Goal: Contribute content: Contribute content

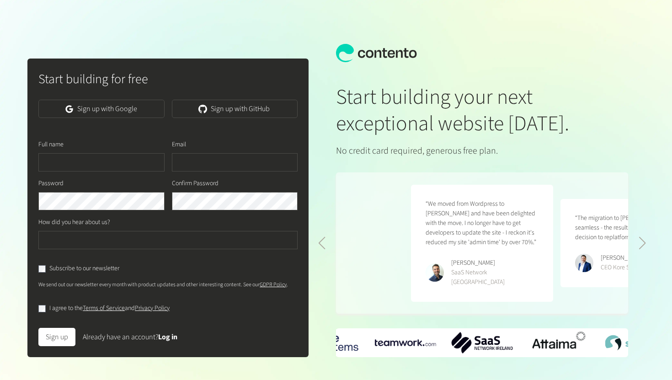
scroll to position [0, 300]
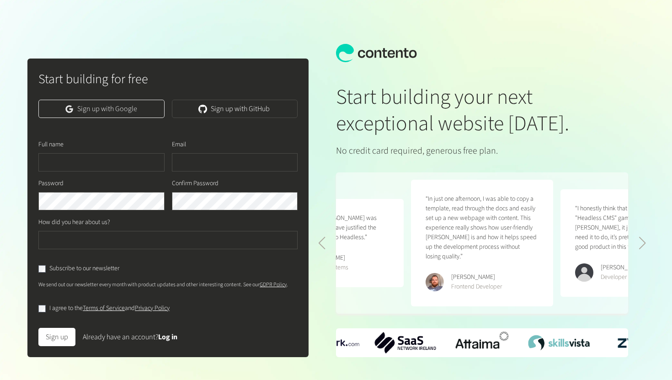
click at [133, 107] on link "Sign up with Google" at bounding box center [101, 109] width 126 height 18
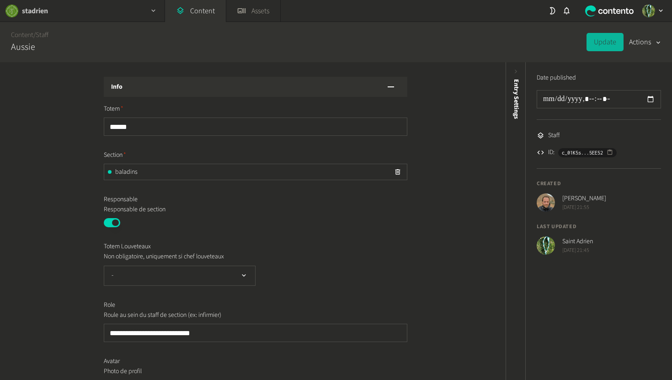
click at [112, 15] on div "stadrien" at bounding box center [82, 10] width 165 height 21
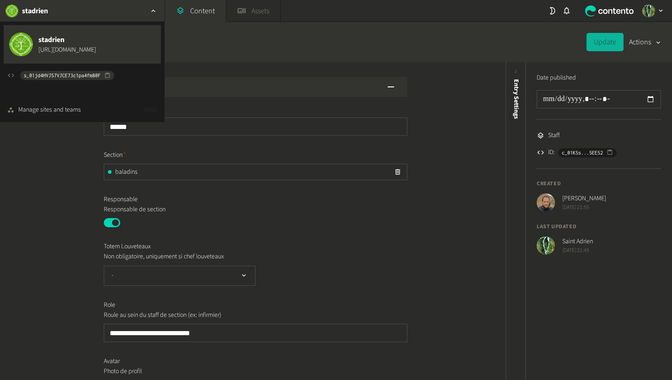
click at [258, 11] on link "Assets" at bounding box center [253, 11] width 54 height 22
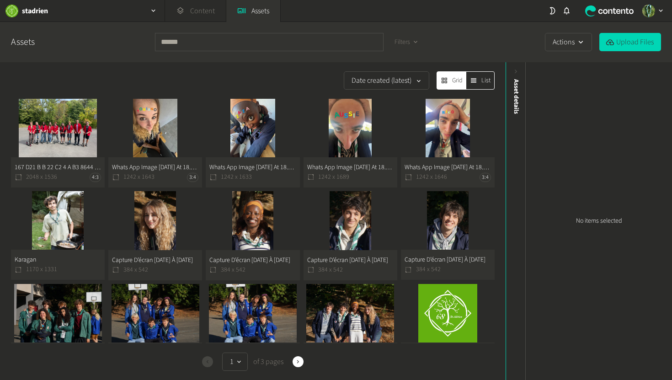
click at [198, 10] on link "Content" at bounding box center [195, 11] width 61 height 22
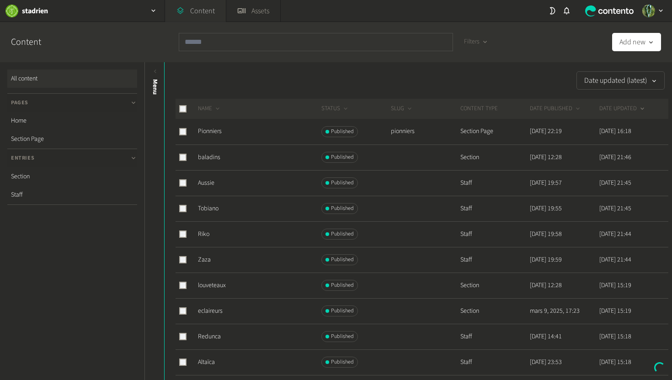
click at [198, 10] on link "Content" at bounding box center [195, 11] width 61 height 22
click at [28, 121] on link "Home" at bounding box center [72, 121] width 130 height 18
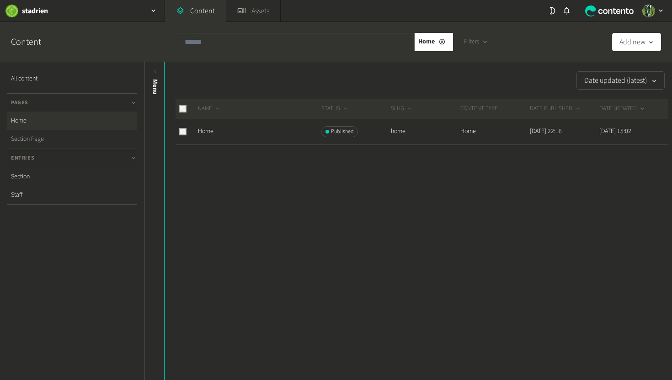
click at [37, 139] on link "Section Page" at bounding box center [72, 139] width 130 height 18
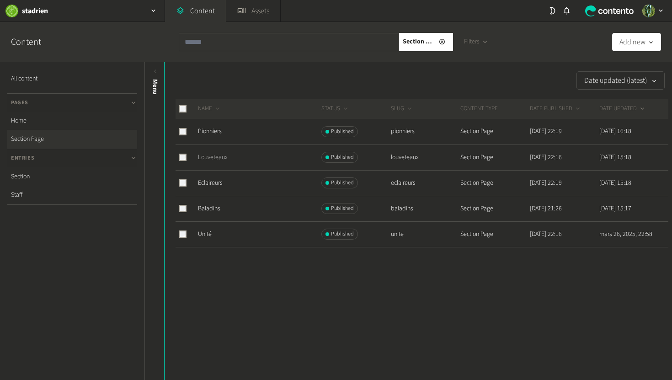
click at [216, 155] on link "Louveteaux" at bounding box center [213, 157] width 30 height 9
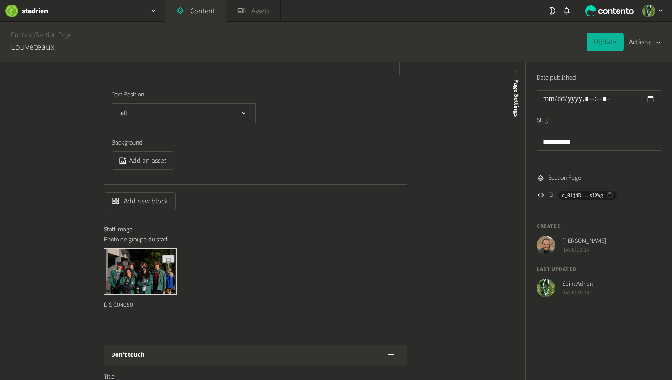
scroll to position [966, 0]
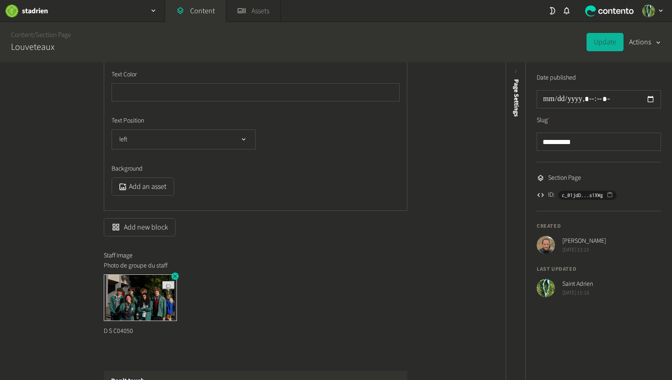
click at [174, 275] on icon "button" at bounding box center [175, 276] width 4 height 4
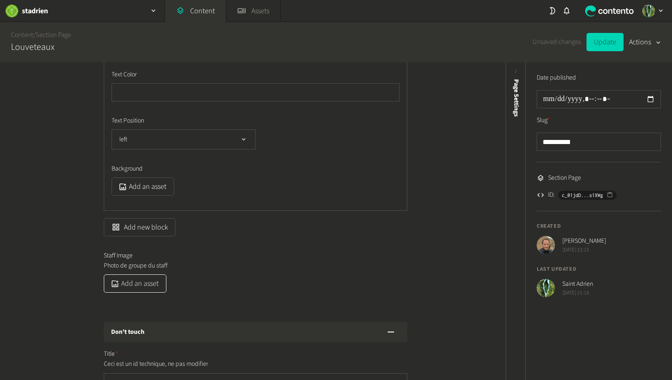
click at [143, 284] on button "Add an asset" at bounding box center [135, 283] width 63 height 18
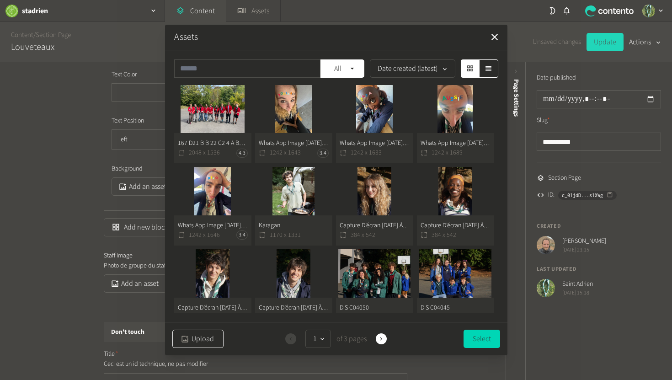
click at [206, 342] on button "Upload" at bounding box center [197, 339] width 51 height 18
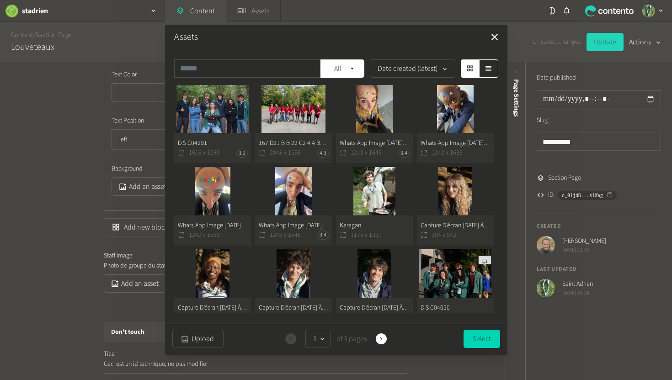
click at [209, 107] on button "D S C04291 1616 x 1080 3:2" at bounding box center [212, 124] width 77 height 79
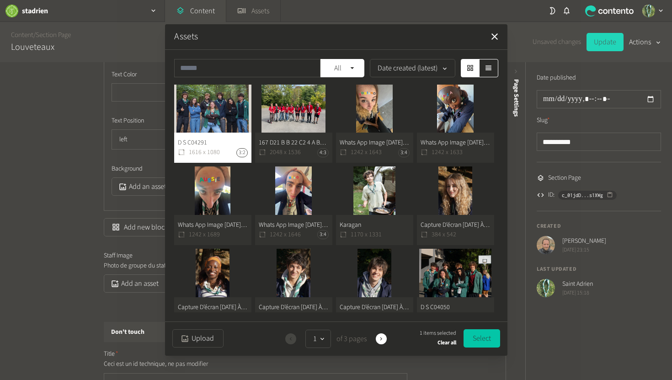
click at [483, 338] on button "Select" at bounding box center [482, 338] width 37 height 18
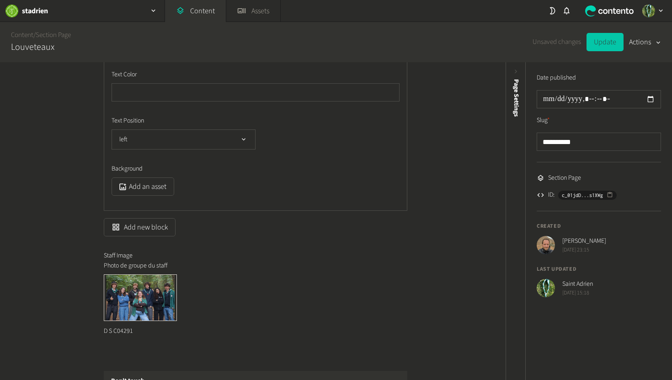
click at [603, 38] on button "Update" at bounding box center [605, 42] width 37 height 18
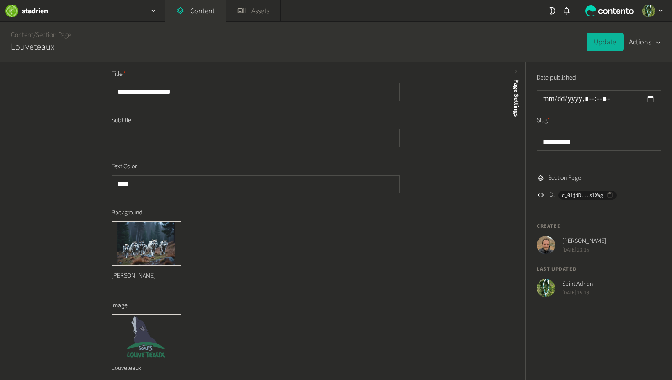
scroll to position [136, 0]
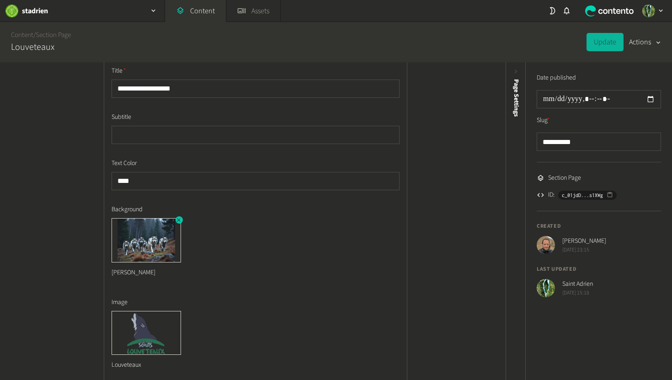
click at [178, 219] on icon "button" at bounding box center [179, 220] width 6 height 6
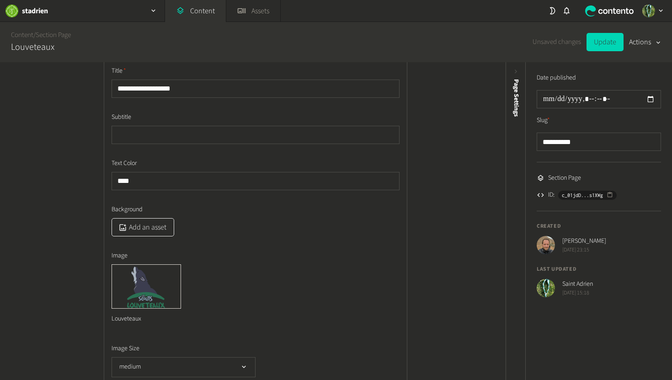
click at [155, 220] on button "Add an asset" at bounding box center [143, 227] width 63 height 18
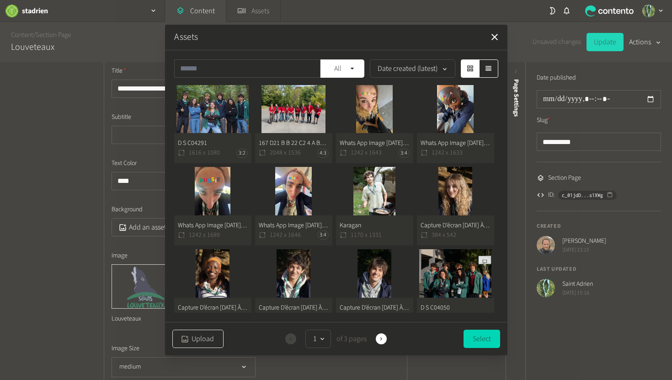
click at [197, 336] on button "Upload" at bounding box center [197, 339] width 51 height 18
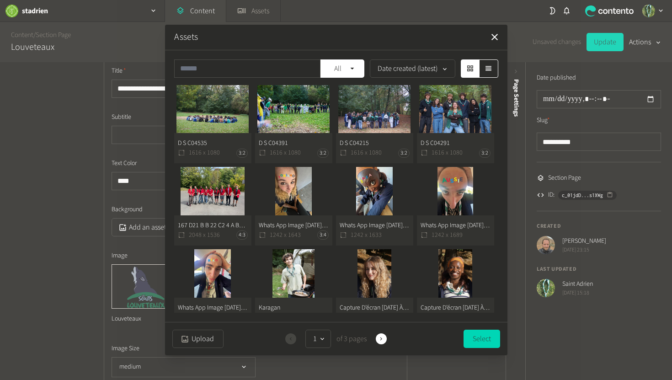
click at [373, 101] on button "D S C04215 1616 x 1080 3:2" at bounding box center [374, 124] width 77 height 79
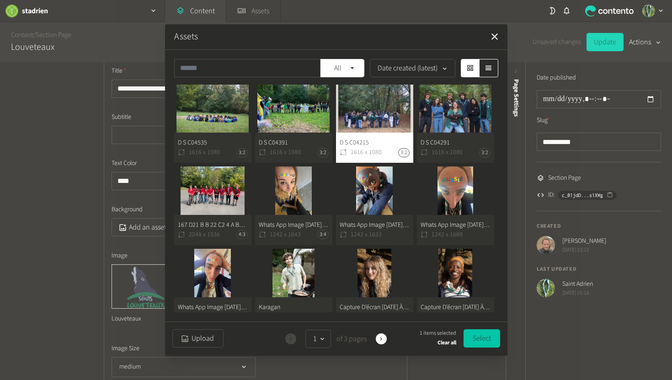
click at [485, 337] on button "Select" at bounding box center [482, 338] width 37 height 18
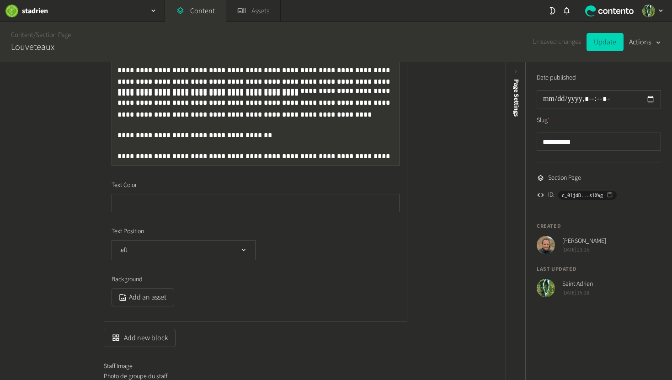
scroll to position [955, 0]
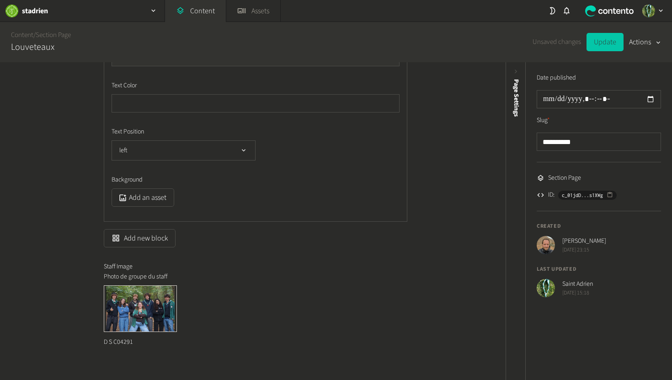
click at [601, 48] on button "Update" at bounding box center [605, 42] width 37 height 18
click at [202, 6] on link "Content" at bounding box center [195, 11] width 61 height 22
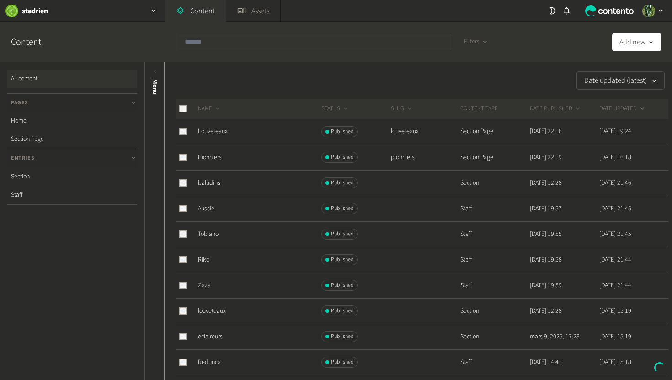
click at [54, 33] on div "Content" at bounding box center [33, 42] width 59 height 40
click at [42, 137] on link "Section Page" at bounding box center [72, 139] width 130 height 18
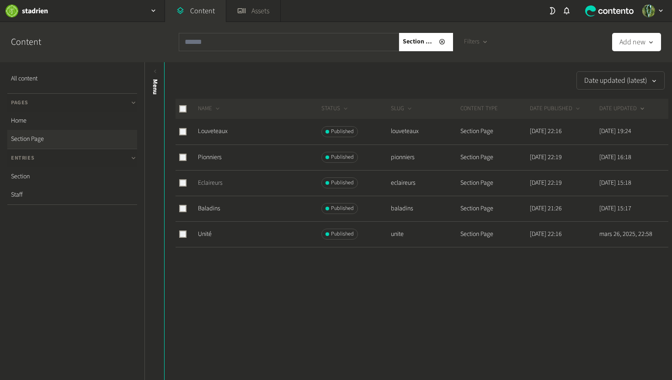
click at [215, 183] on link "Eclaireurs" at bounding box center [210, 182] width 25 height 9
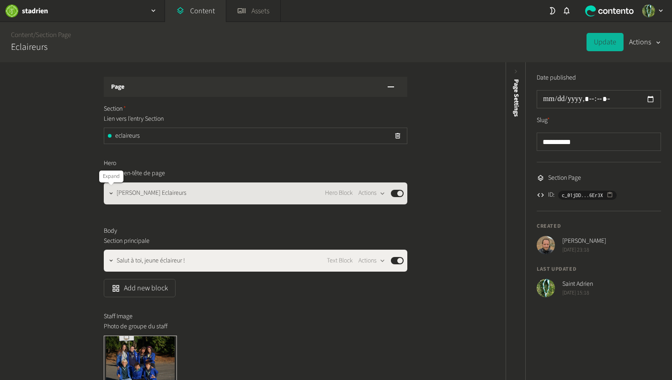
click at [114, 197] on div at bounding box center [111, 193] width 11 height 13
click at [113, 197] on button "button" at bounding box center [111, 192] width 11 height 11
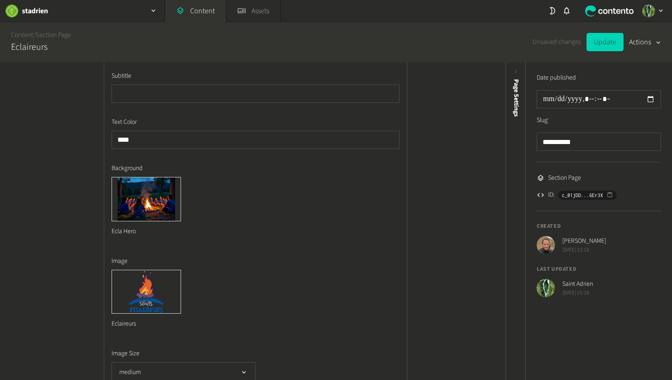
scroll to position [215, 0]
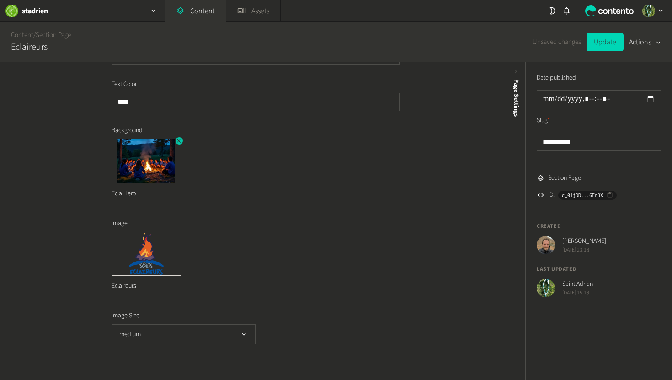
click at [179, 143] on icon "button" at bounding box center [179, 141] width 6 height 6
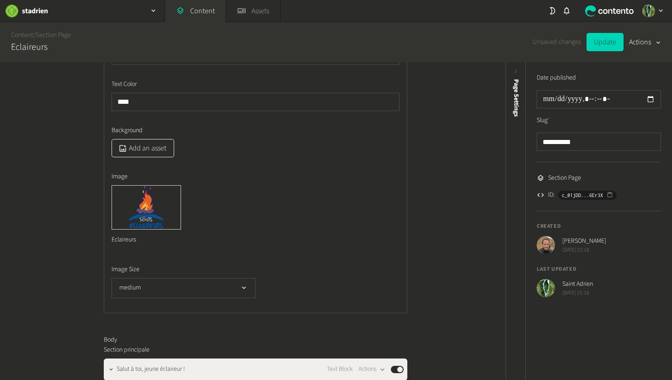
click at [149, 147] on button "Add an asset" at bounding box center [143, 148] width 63 height 18
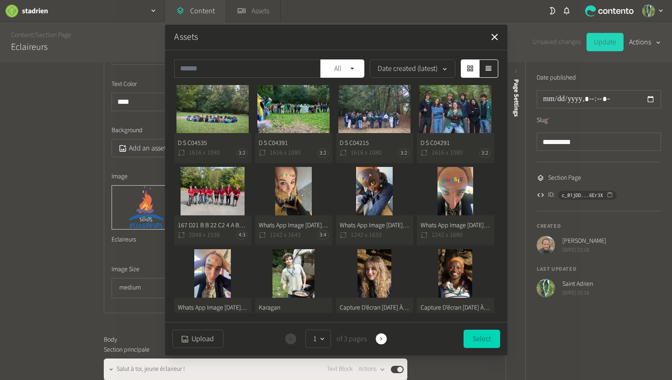
click at [215, 109] on button "D S C04535 1616 x 1080 3:2" at bounding box center [212, 124] width 77 height 79
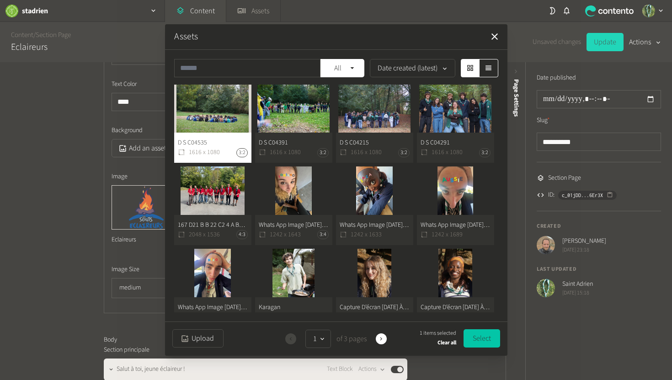
click at [490, 337] on button "Select" at bounding box center [482, 338] width 37 height 18
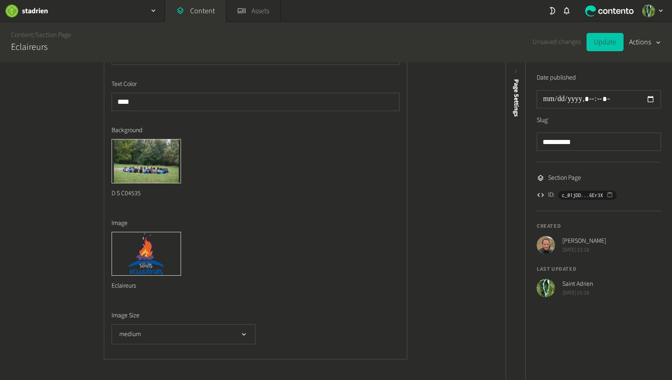
click at [608, 42] on button "Update" at bounding box center [605, 42] width 37 height 18
click at [51, 37] on link "Section Page" at bounding box center [53, 35] width 35 height 10
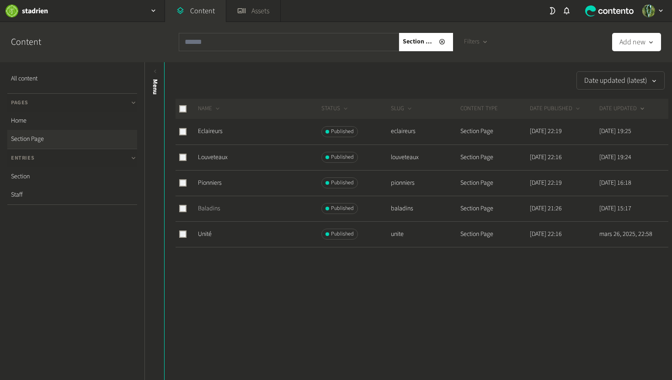
click at [209, 212] on link "Baladins" at bounding box center [209, 208] width 22 height 9
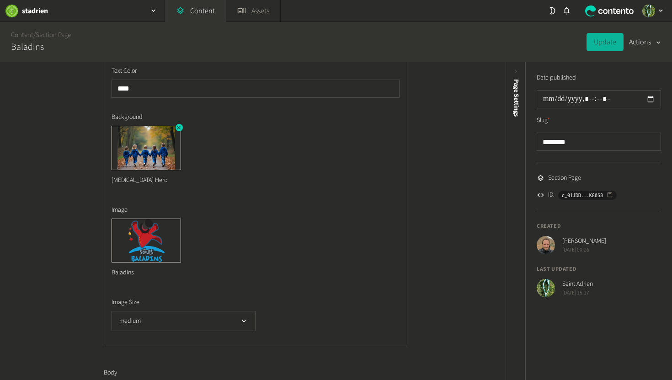
scroll to position [248, 0]
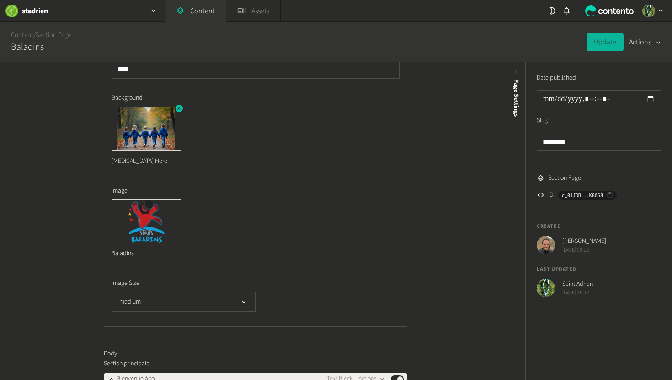
click at [177, 109] on icon "button" at bounding box center [179, 108] width 6 height 6
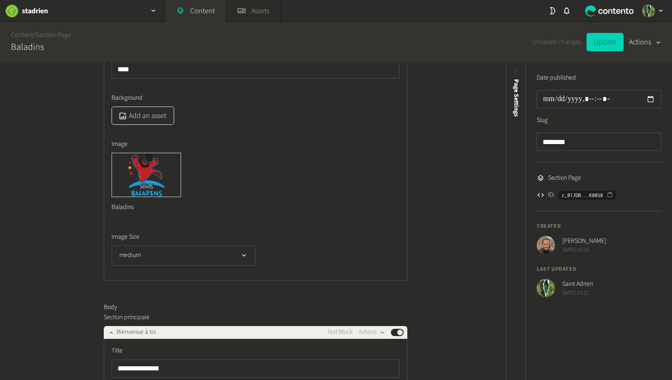
click at [136, 116] on button "Add an asset" at bounding box center [143, 116] width 63 height 18
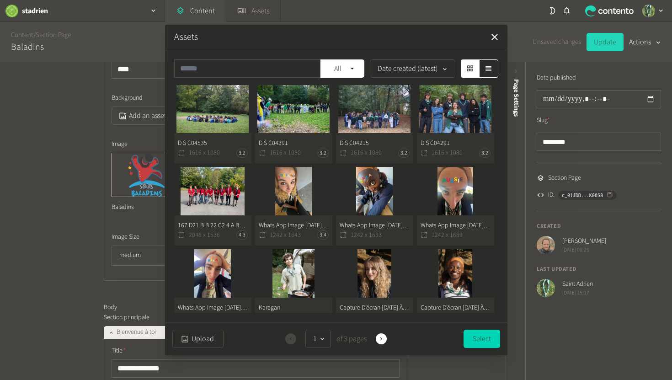
click at [299, 107] on button "D S C04391 1616 x 1080 3:2" at bounding box center [293, 124] width 77 height 79
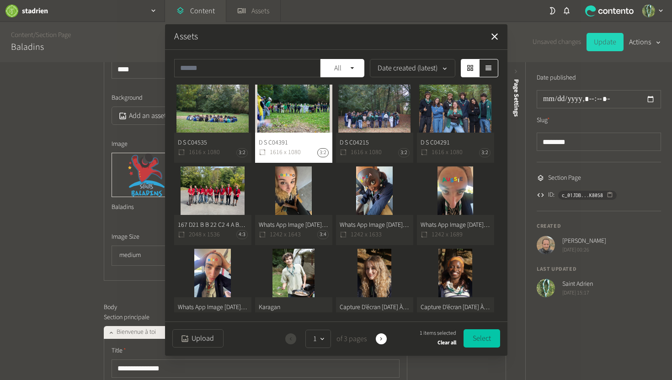
click at [478, 332] on button "Select" at bounding box center [482, 338] width 37 height 18
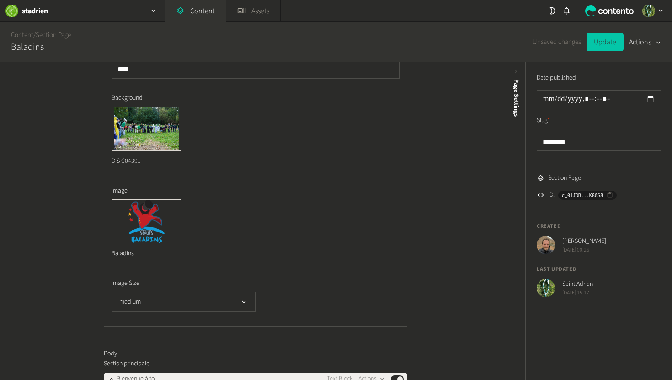
click at [606, 47] on button "Update" at bounding box center [605, 42] width 37 height 18
click at [188, 11] on link "Content" at bounding box center [195, 11] width 61 height 22
click at [200, 11] on link "Content" at bounding box center [195, 11] width 61 height 22
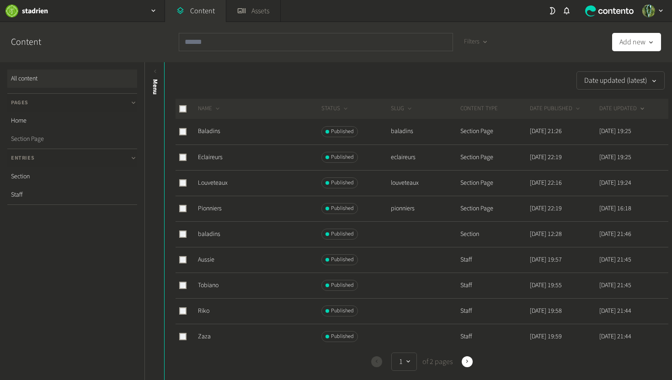
click at [35, 142] on link "Section Page" at bounding box center [72, 139] width 130 height 18
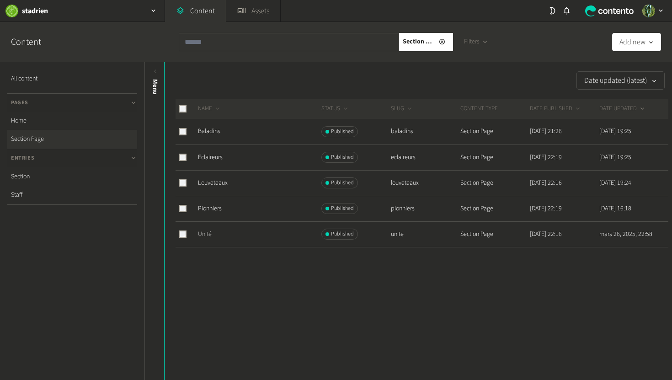
click at [204, 234] on link "Unité" at bounding box center [205, 234] width 14 height 9
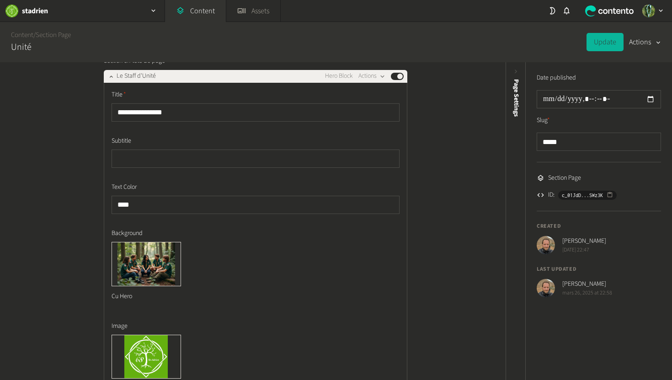
scroll to position [118, 0]
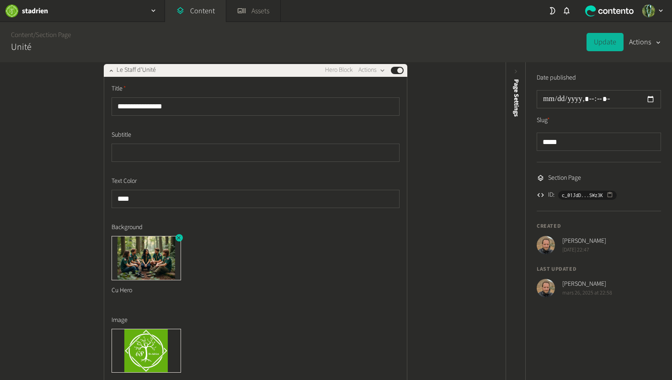
click at [179, 239] on icon "button" at bounding box center [179, 238] width 6 height 6
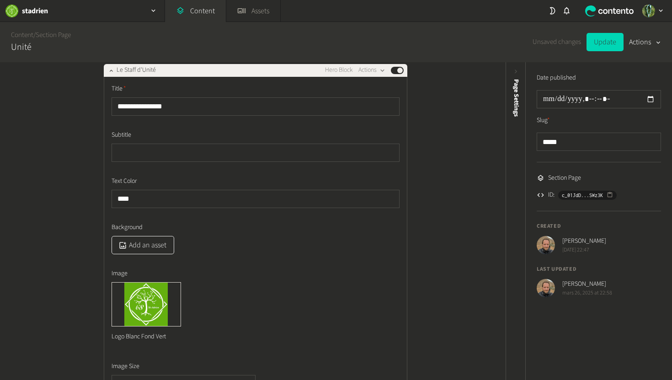
click at [155, 252] on button "Add an asset" at bounding box center [143, 245] width 63 height 18
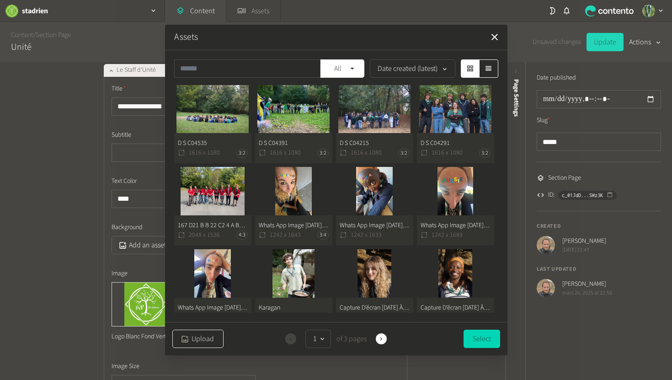
click at [200, 338] on button "Upload" at bounding box center [197, 339] width 51 height 18
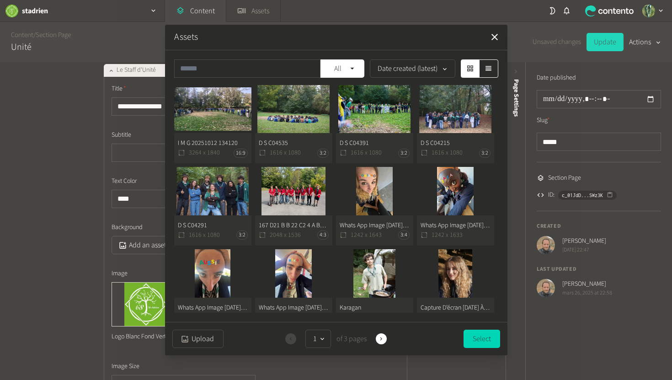
click at [213, 117] on button "I M G 20251012 134120 3264 x 1840 16:9" at bounding box center [212, 124] width 77 height 79
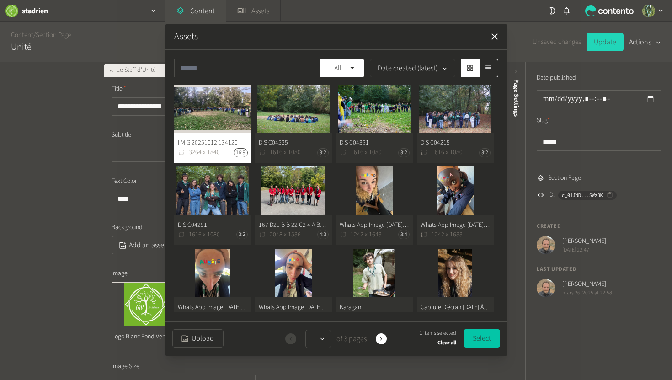
click at [486, 341] on button "Select" at bounding box center [482, 338] width 37 height 18
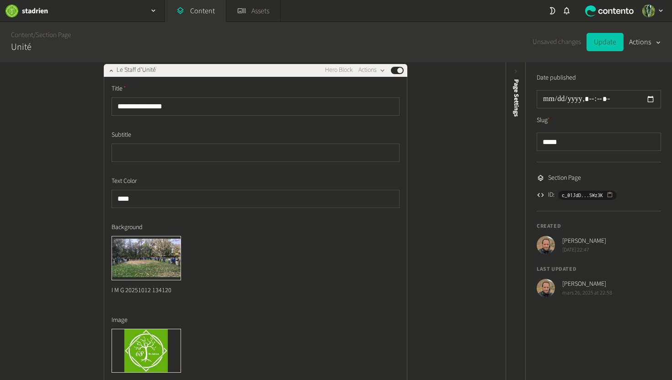
click at [609, 38] on button "Update" at bounding box center [605, 42] width 37 height 18
click at [60, 30] on link "Section Page" at bounding box center [53, 35] width 35 height 10
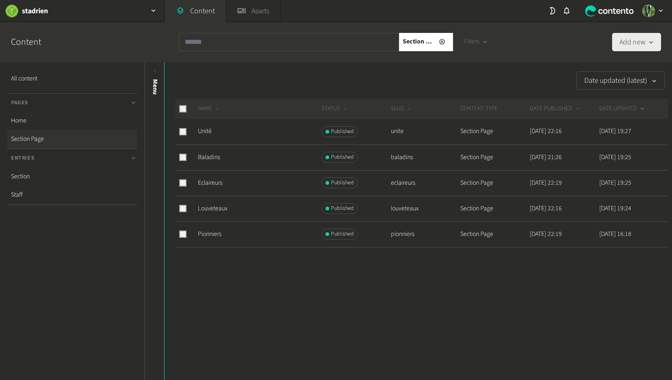
click at [632, 40] on button "Add new" at bounding box center [636, 42] width 49 height 18
click at [602, 91] on li "Section Page" at bounding box center [610, 89] width 102 height 19
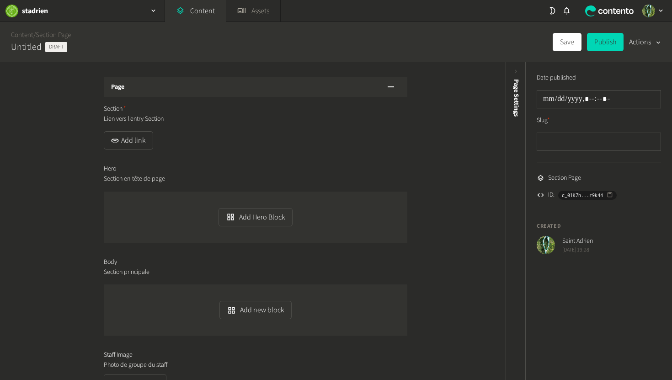
click at [31, 49] on h2 "Untitled" at bounding box center [26, 47] width 31 height 14
click at [30, 45] on h2 "Untitled" at bounding box center [26, 47] width 31 height 14
click at [646, 44] on button "Actions" at bounding box center [645, 42] width 32 height 18
click at [459, 129] on div "Page Section Lien vers l'entry Section Add link Hero Section en-tête de page Ad…" at bounding box center [253, 221] width 506 height 318
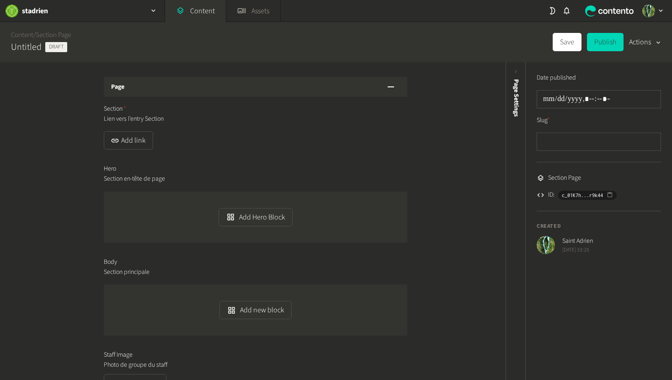
click at [177, 94] on div "Page" at bounding box center [256, 87] width 304 height 20
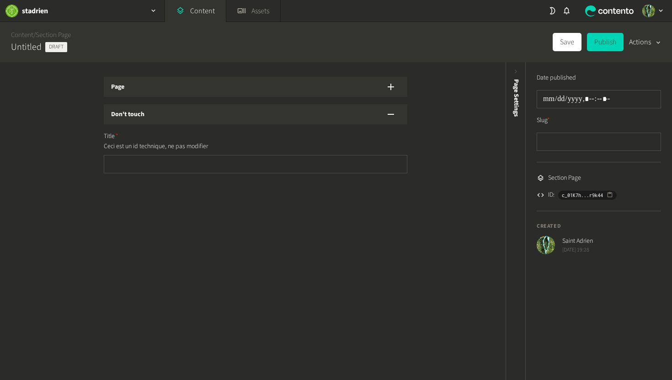
click at [178, 92] on div "Page" at bounding box center [256, 87] width 304 height 20
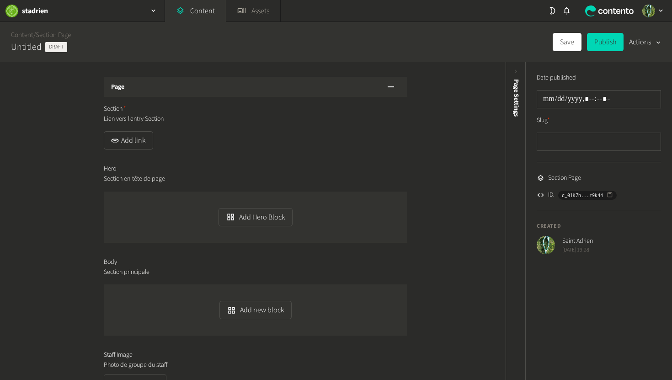
click at [569, 178] on span "Section Page" at bounding box center [564, 178] width 33 height 10
click at [645, 44] on button "Actions" at bounding box center [645, 42] width 32 height 18
